Goal: Book appointment/travel/reservation

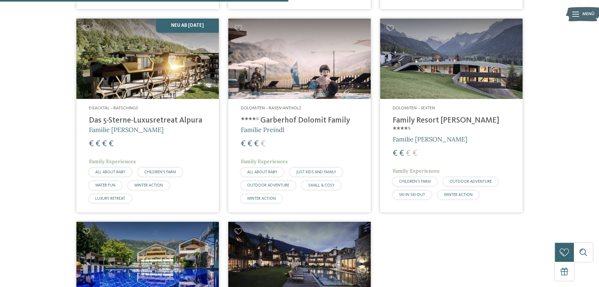
scroll to position [552, 0]
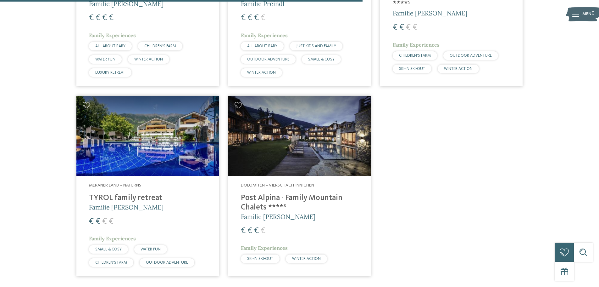
click at [157, 140] on img at bounding box center [147, 136] width 143 height 80
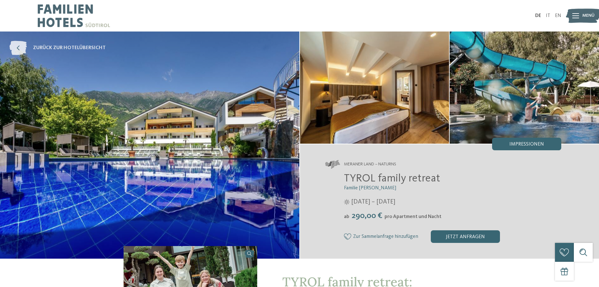
click at [21, 47] on icon at bounding box center [17, 48] width 17 height 14
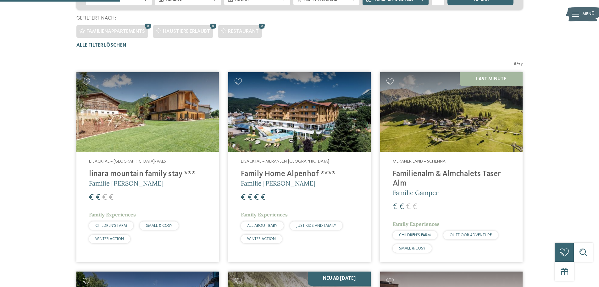
scroll to position [236, 0]
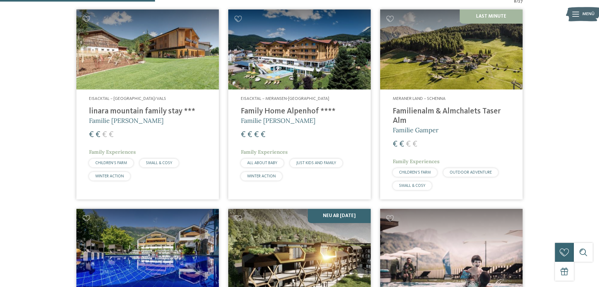
click at [337, 50] on img at bounding box center [299, 49] width 143 height 80
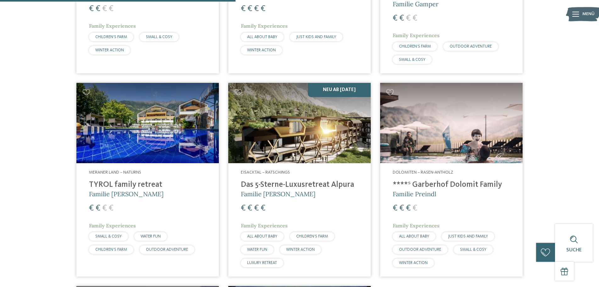
scroll to position [425, 0]
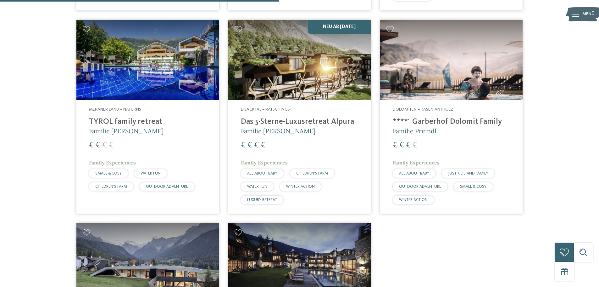
click at [461, 76] on img at bounding box center [451, 60] width 143 height 80
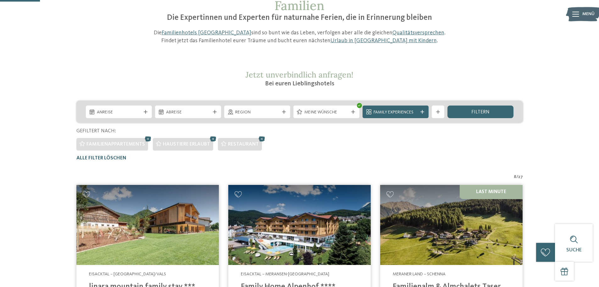
scroll to position [0, 0]
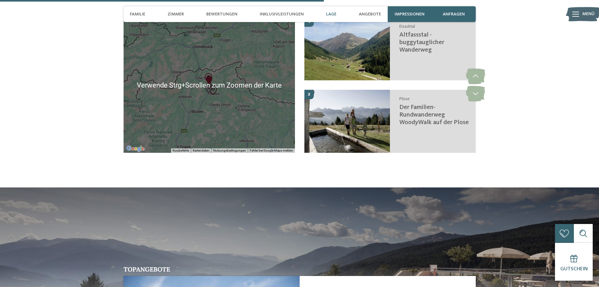
scroll to position [1007, 0]
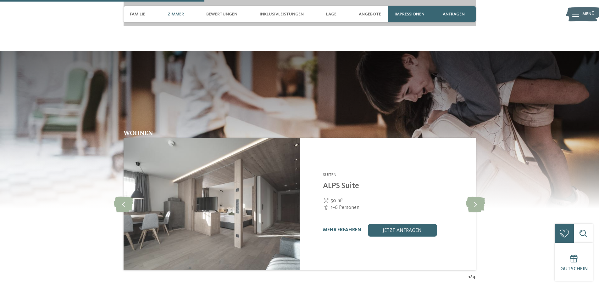
scroll to position [787, 0]
